Goal: Use online tool/utility: Utilize a website feature to perform a specific function

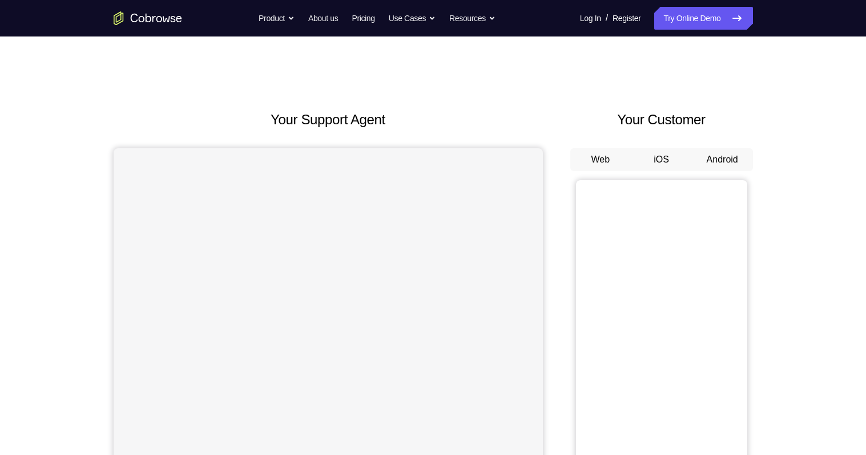
scroll to position [104, 0]
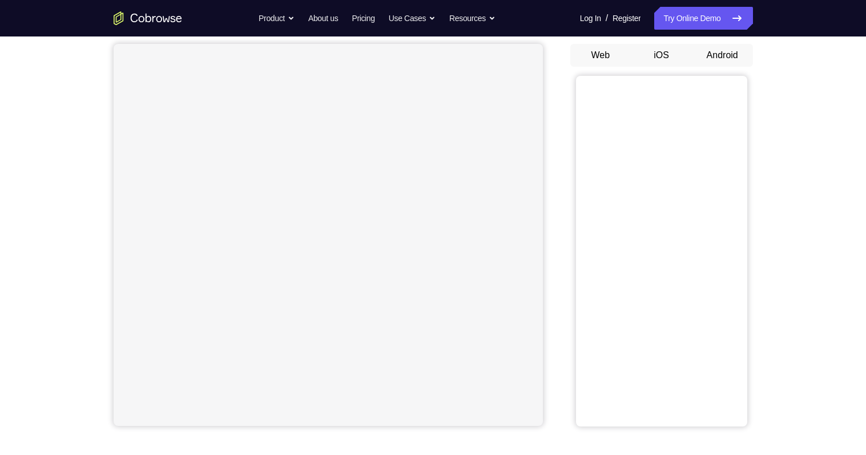
click at [715, 51] on button "Android" at bounding box center [722, 55] width 61 height 23
click at [719, 51] on button "Android" at bounding box center [722, 55] width 61 height 23
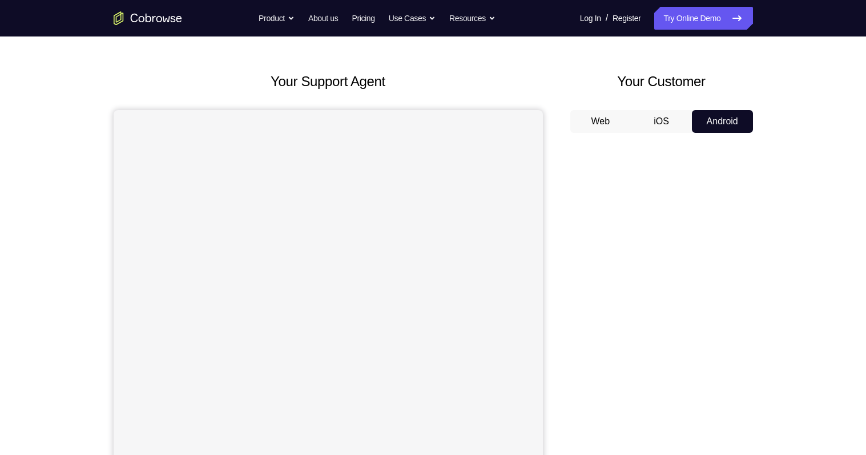
scroll to position [0, 0]
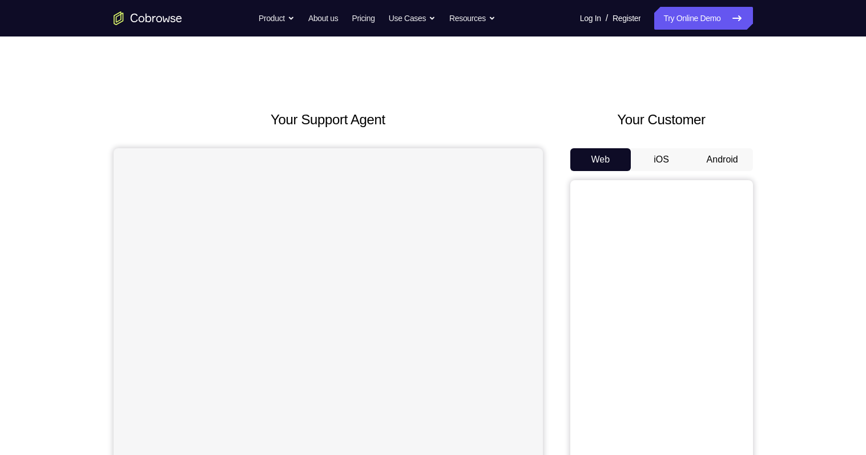
click at [721, 158] on button "Android" at bounding box center [722, 159] width 61 height 23
click at [601, 154] on button "Web" at bounding box center [600, 159] width 61 height 23
click at [722, 164] on button "Android" at bounding box center [722, 159] width 61 height 23
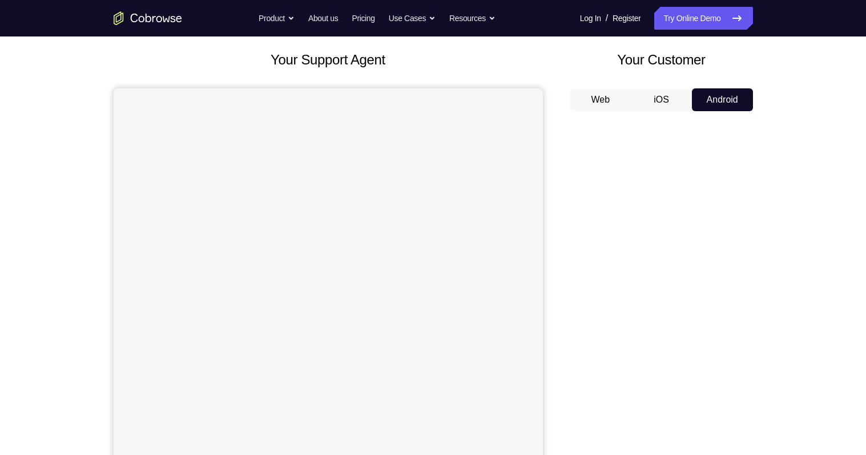
scroll to position [59, 0]
click at [601, 94] on button "Web" at bounding box center [600, 100] width 61 height 23
click at [730, 100] on button "Android" at bounding box center [722, 100] width 61 height 23
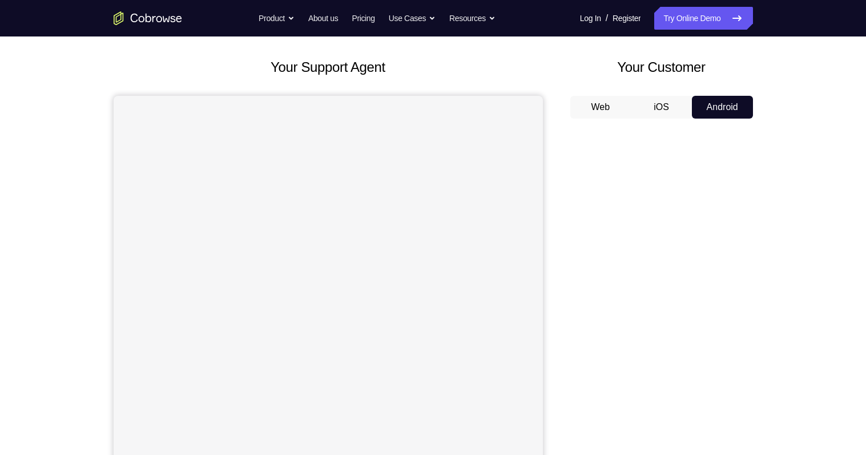
scroll to position [51, 0]
click at [669, 106] on button "iOS" at bounding box center [661, 108] width 61 height 23
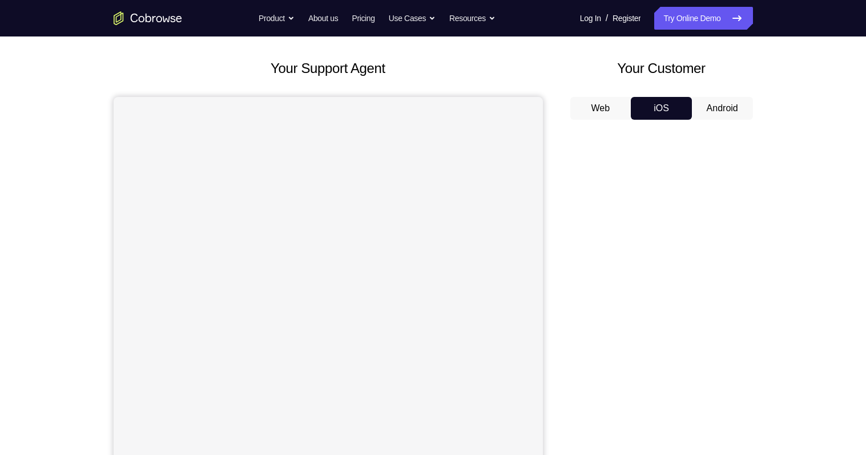
click at [722, 109] on button "Android" at bounding box center [722, 108] width 61 height 23
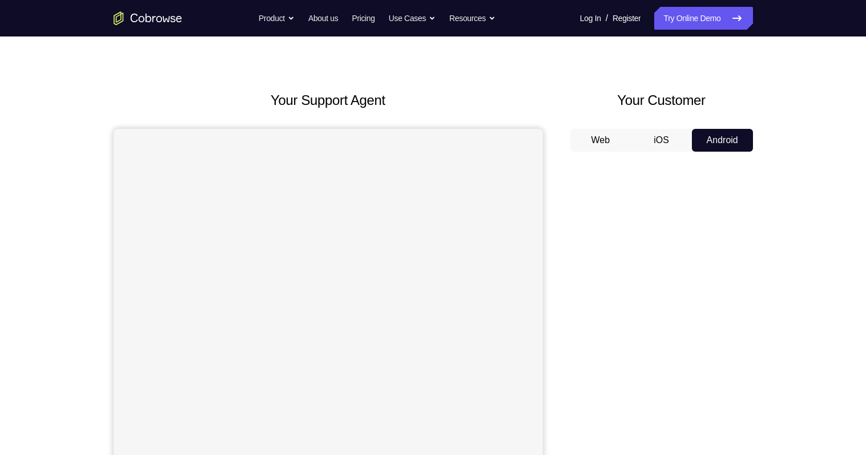
scroll to position [0, 0]
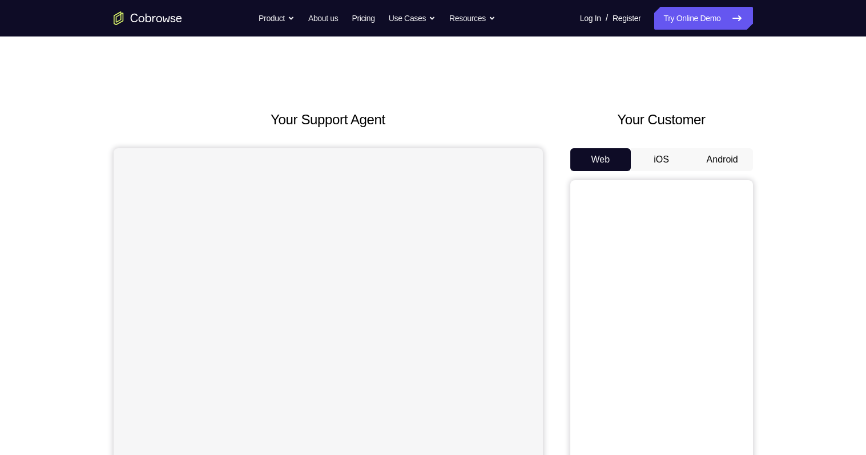
click at [738, 157] on button "Android" at bounding box center [722, 159] width 61 height 23
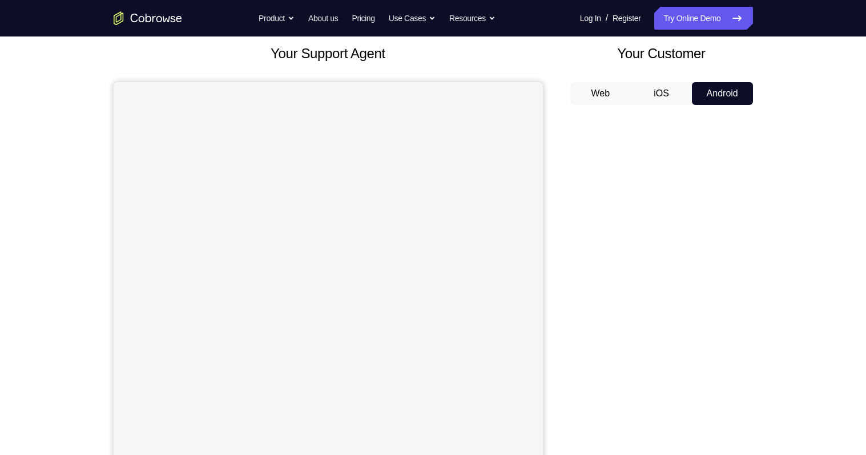
scroll to position [59, 0]
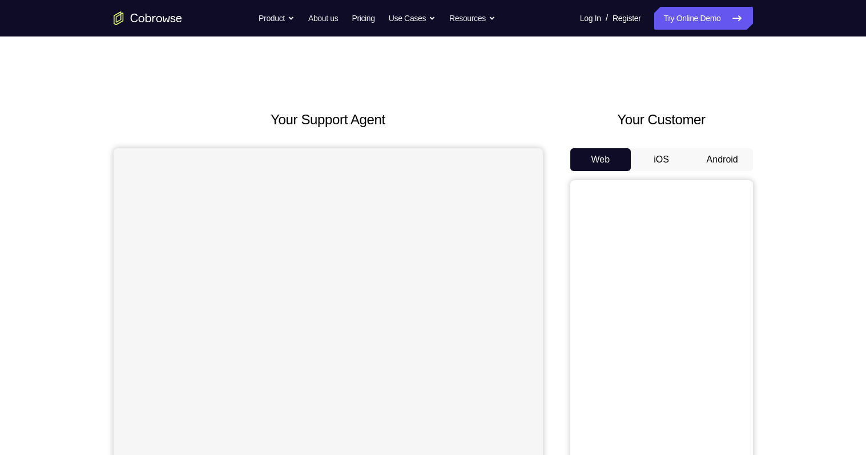
click at [740, 156] on button "Android" at bounding box center [722, 159] width 61 height 23
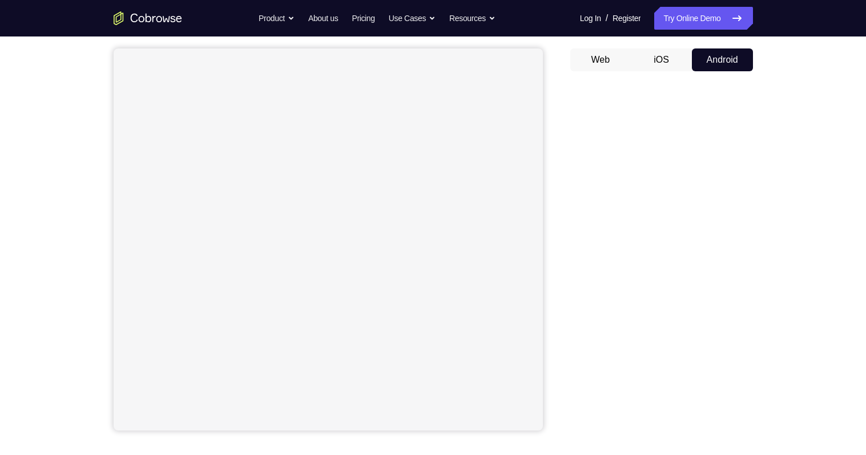
scroll to position [115, 0]
